Goal: Task Accomplishment & Management: Manage account settings

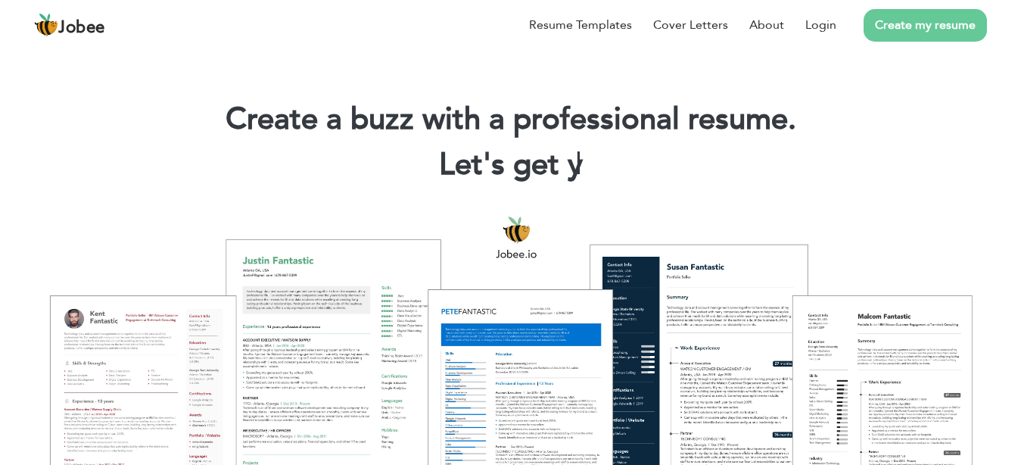
click at [319, 143] on div "Create a buzz with a professional resume. Let's get y |" at bounding box center [510, 145] width 998 height 91
click at [828, 30] on link "Login" at bounding box center [820, 25] width 31 height 18
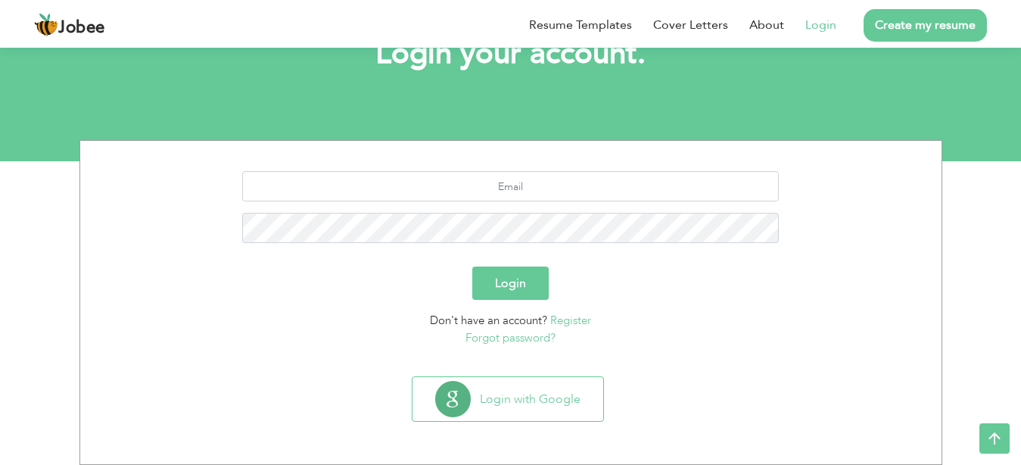
scroll to position [110, 0]
click at [521, 185] on input "text" at bounding box center [510, 186] width 536 height 30
click at [517, 188] on input "text" at bounding box center [510, 186] width 536 height 30
type input "a"
type input "[EMAIL_ADDRESS][DOMAIN_NAME]"
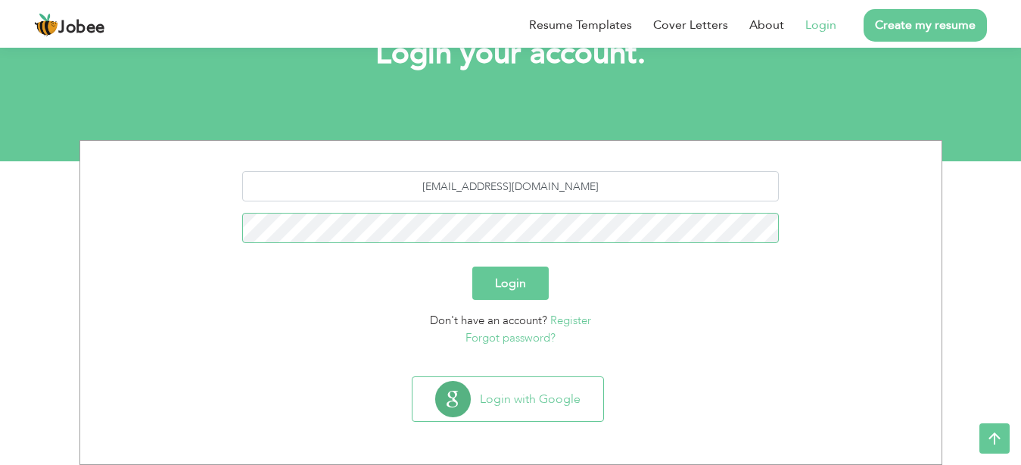
click at [472, 266] on button "Login" at bounding box center [510, 282] width 76 height 33
